Goal: Information Seeking & Learning: Find specific fact

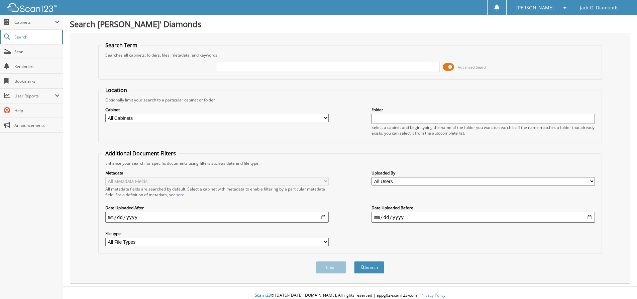
click at [18, 34] on span "Search" at bounding box center [36, 37] width 44 height 6
click at [20, 38] on span "Search" at bounding box center [36, 37] width 44 height 6
click at [229, 68] on input "text" at bounding box center [327, 67] width 223 height 10
type input "602901"
click at [354, 261] on button "Search" at bounding box center [369, 267] width 30 height 12
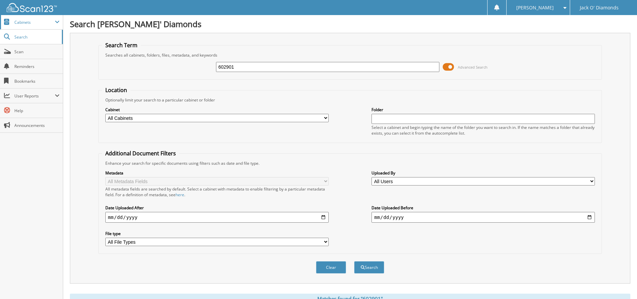
click at [28, 23] on span "Cabinets" at bounding box center [34, 22] width 40 height 6
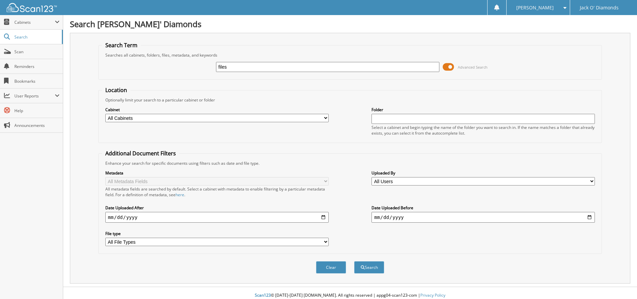
click at [354, 261] on button "Search" at bounding box center [369, 267] width 30 height 12
type input "files."
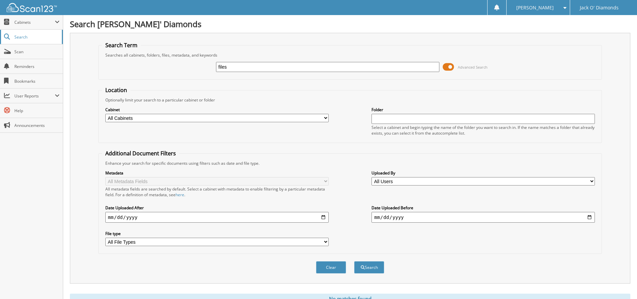
click at [21, 36] on span "Search" at bounding box center [36, 37] width 44 height 6
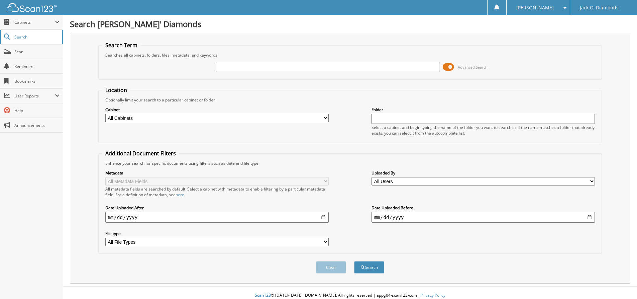
click at [22, 34] on span "Search" at bounding box center [36, 37] width 44 height 6
click at [59, 20] on span at bounding box center [57, 21] width 5 height 5
